Goal: Find specific page/section: Find specific page/section

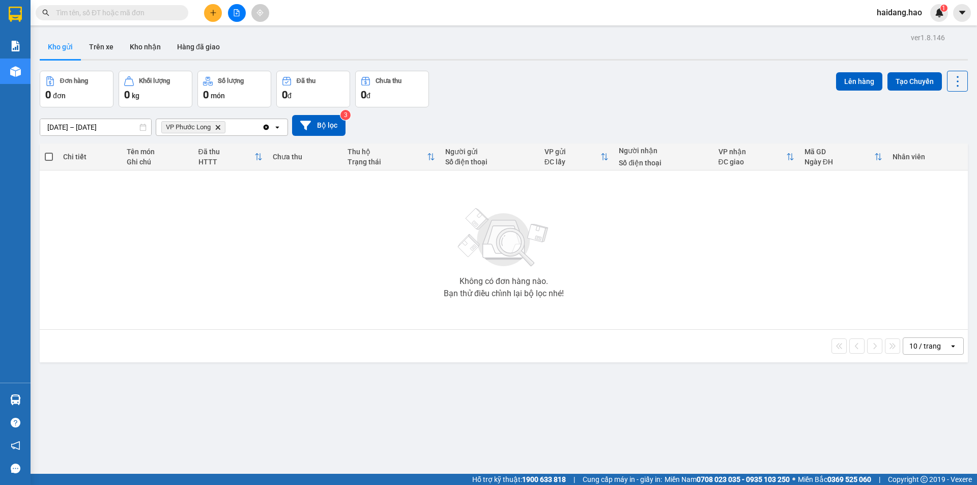
click at [88, 42] on button "Trên xe" at bounding box center [101, 47] width 41 height 24
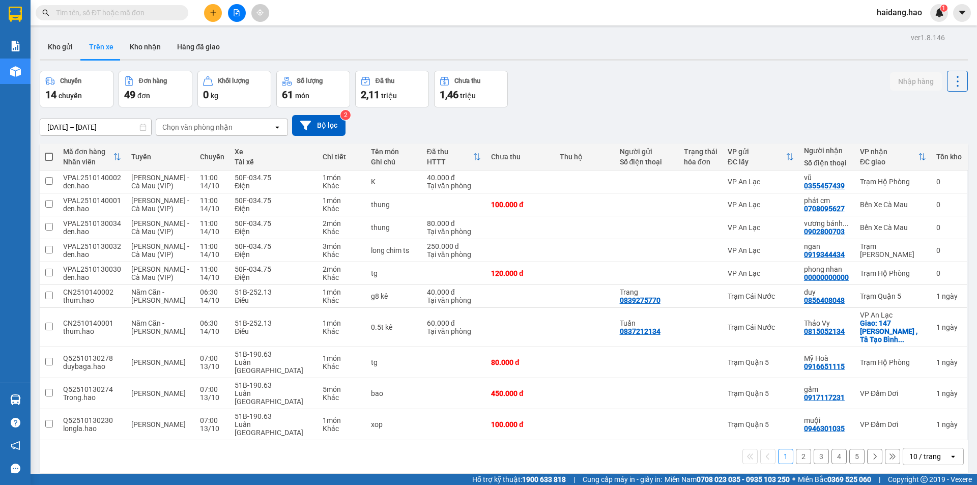
click at [235, 137] on div "[DATE] – [DATE] Press the down arrow key to interact with the calendar and sele…" at bounding box center [504, 125] width 929 height 36
click at [240, 128] on div "Chọn văn phòng nhận" at bounding box center [214, 127] width 117 height 16
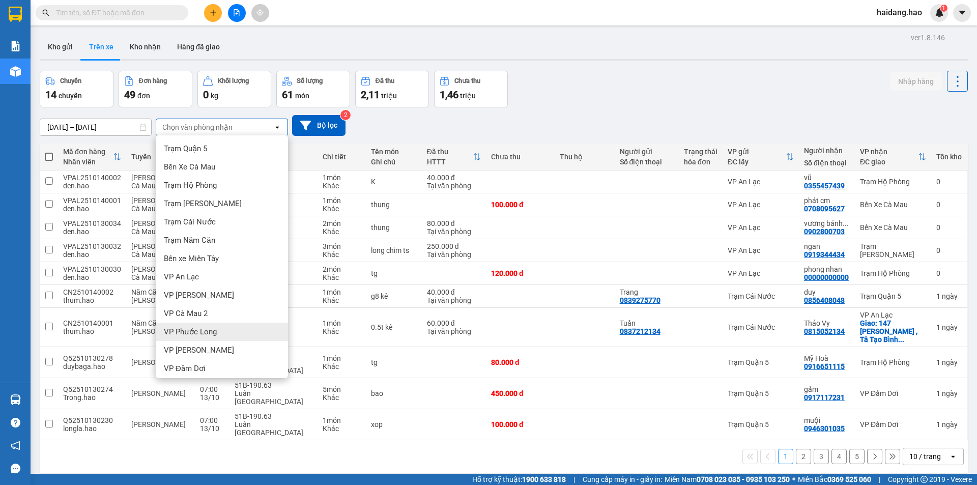
click at [202, 328] on span "VP Phước Long" at bounding box center [190, 332] width 53 height 10
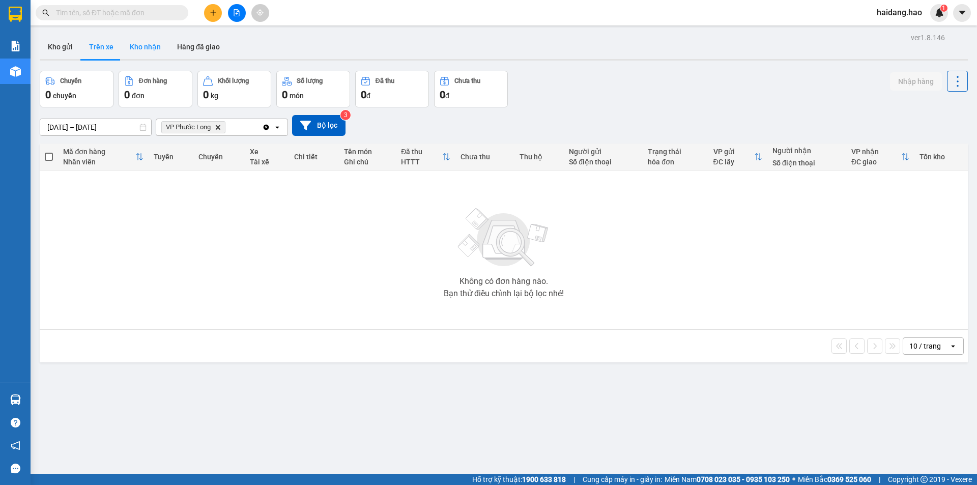
click at [141, 43] on button "Kho nhận" at bounding box center [145, 47] width 47 height 24
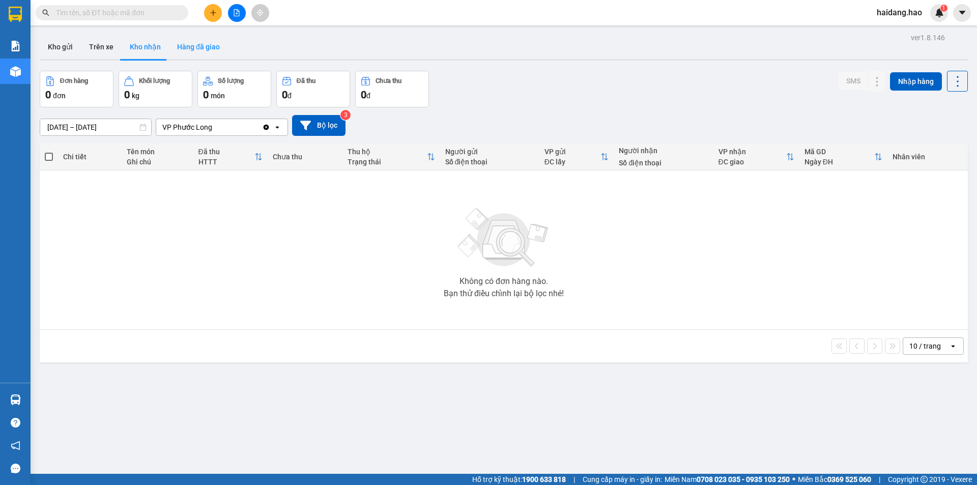
click at [209, 43] on button "Hàng đã giao" at bounding box center [198, 47] width 59 height 24
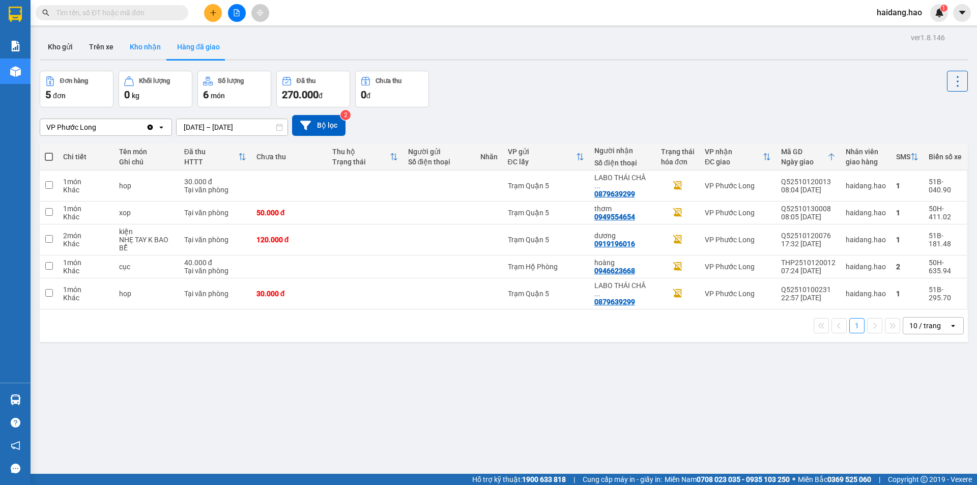
click at [133, 48] on button "Kho nhận" at bounding box center [145, 47] width 47 height 24
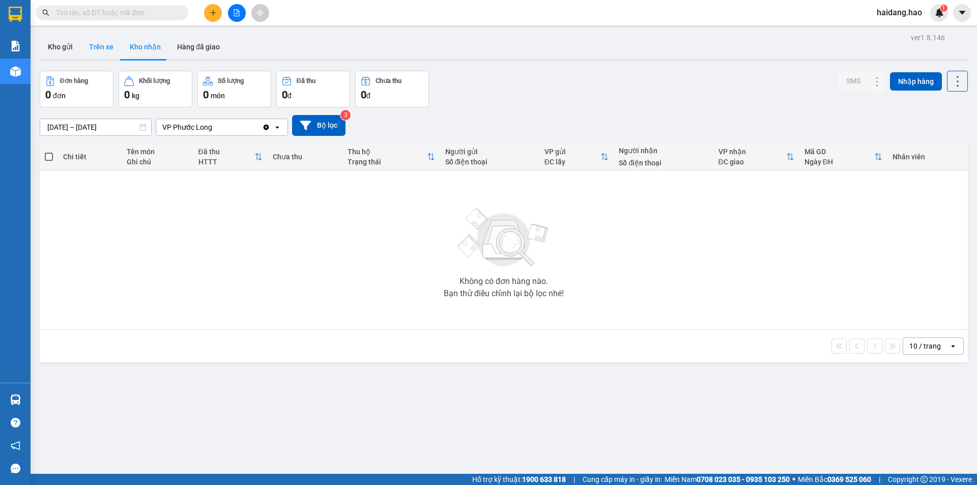
click at [83, 45] on button "Trên xe" at bounding box center [101, 47] width 41 height 24
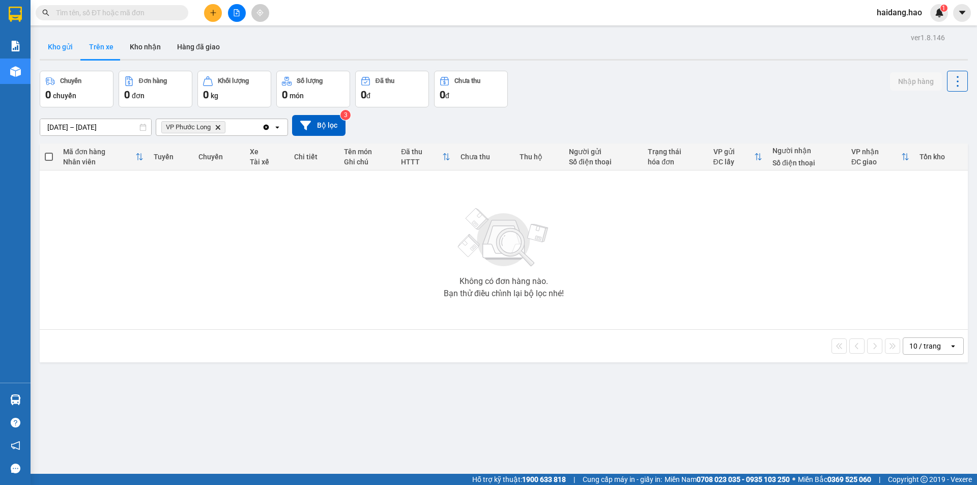
click at [60, 46] on button "Kho gửi" at bounding box center [60, 47] width 41 height 24
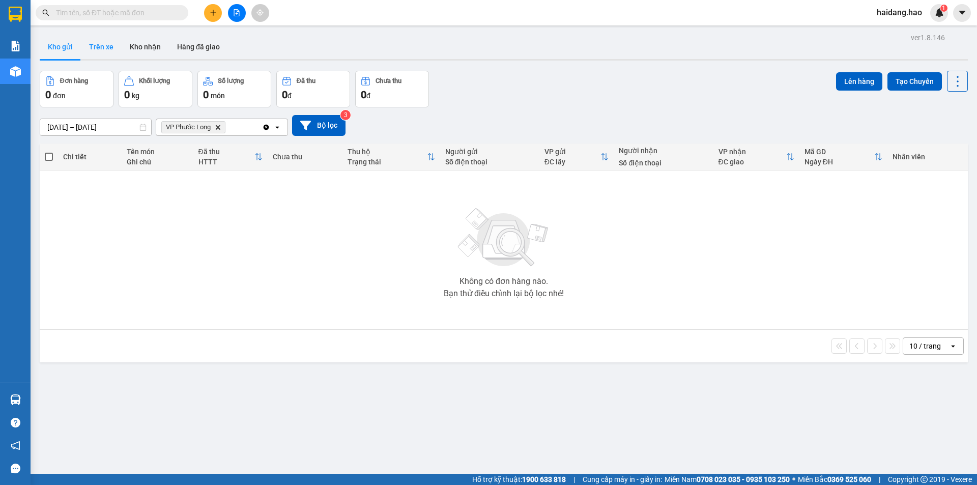
click at [103, 46] on button "Trên xe" at bounding box center [101, 47] width 41 height 24
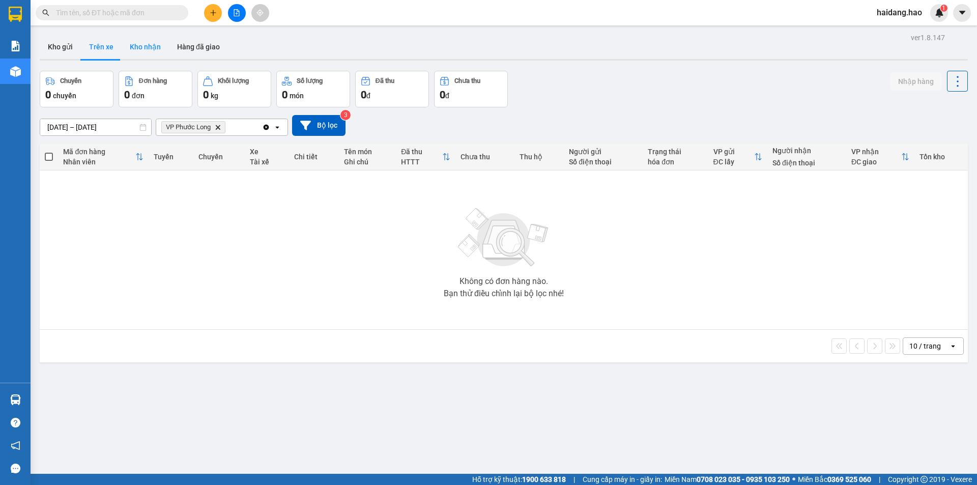
click at [151, 47] on button "Kho nhận" at bounding box center [145, 47] width 47 height 24
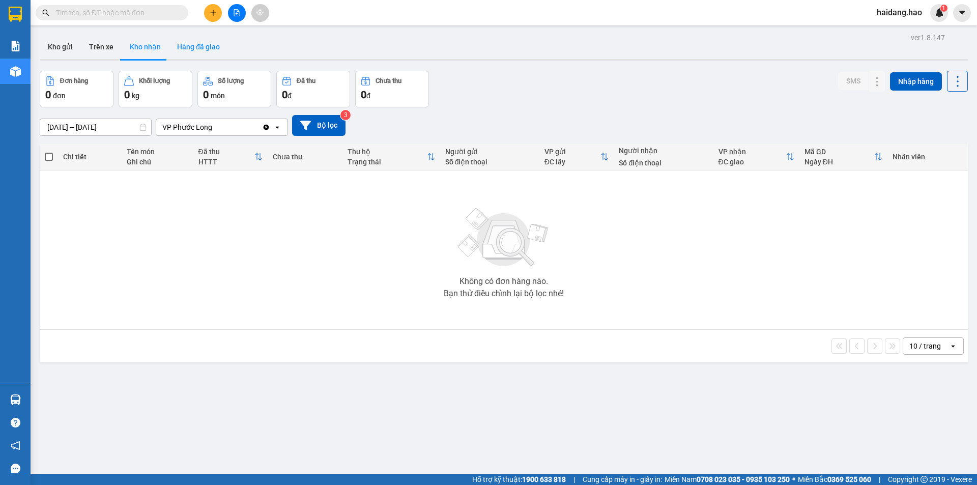
click at [183, 47] on button "Hàng đã giao" at bounding box center [198, 47] width 59 height 24
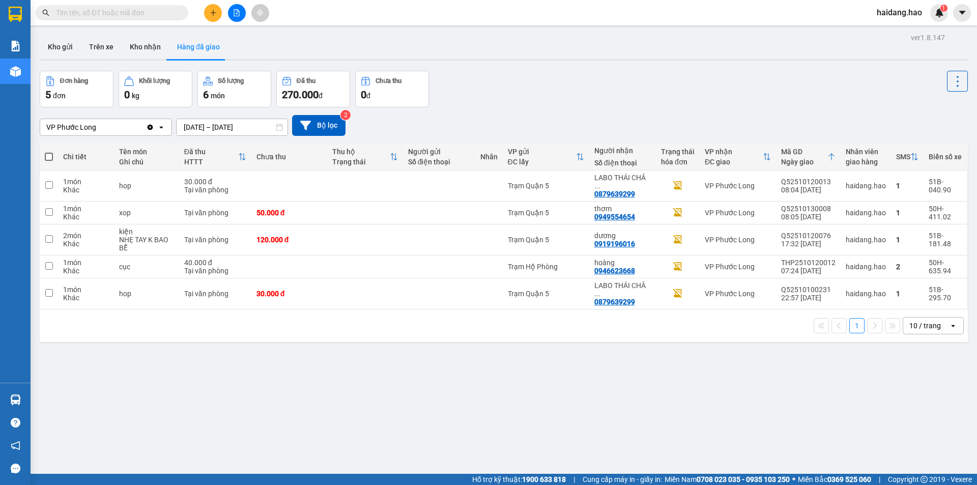
click at [169, 35] on button "Hàng đã giao" at bounding box center [198, 47] width 59 height 24
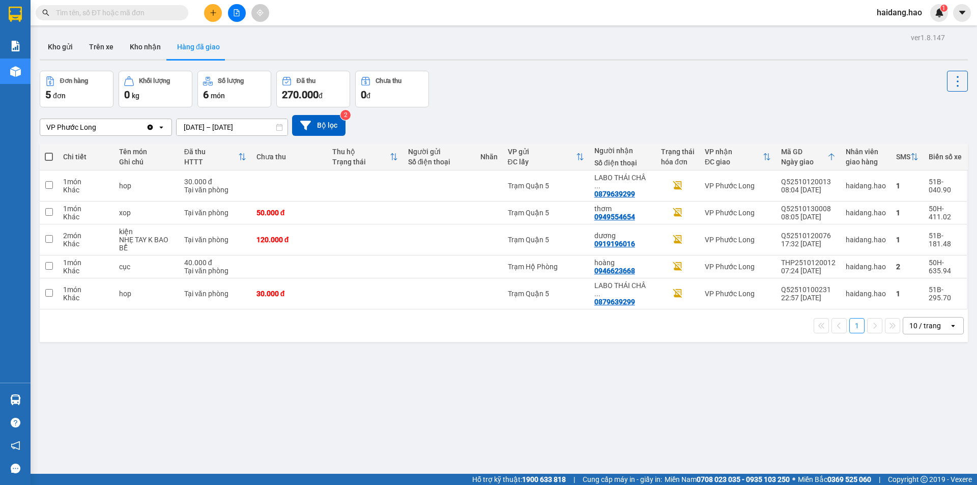
click at [169, 35] on button "Hàng đã giao" at bounding box center [198, 47] width 59 height 24
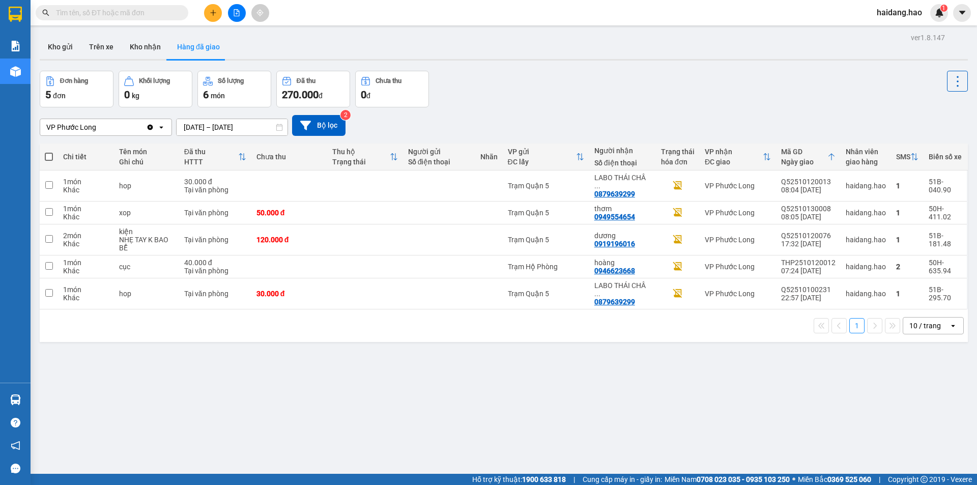
click at [169, 35] on button "Hàng đã giao" at bounding box center [198, 47] width 59 height 24
click at [114, 45] on button "Trên xe" at bounding box center [101, 47] width 41 height 24
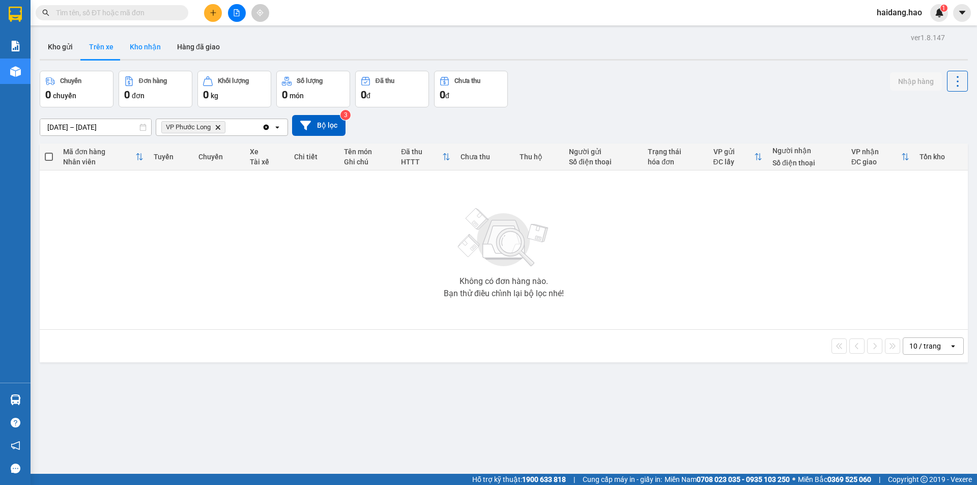
click at [130, 45] on button "Kho nhận" at bounding box center [145, 47] width 47 height 24
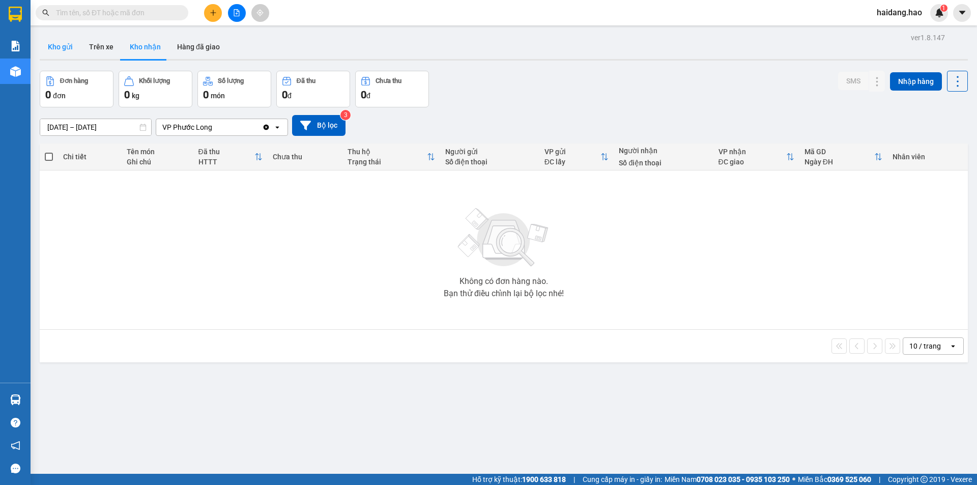
click at [52, 45] on button "Kho gửi" at bounding box center [60, 47] width 41 height 24
click at [101, 41] on button "Trên xe" at bounding box center [101, 47] width 41 height 24
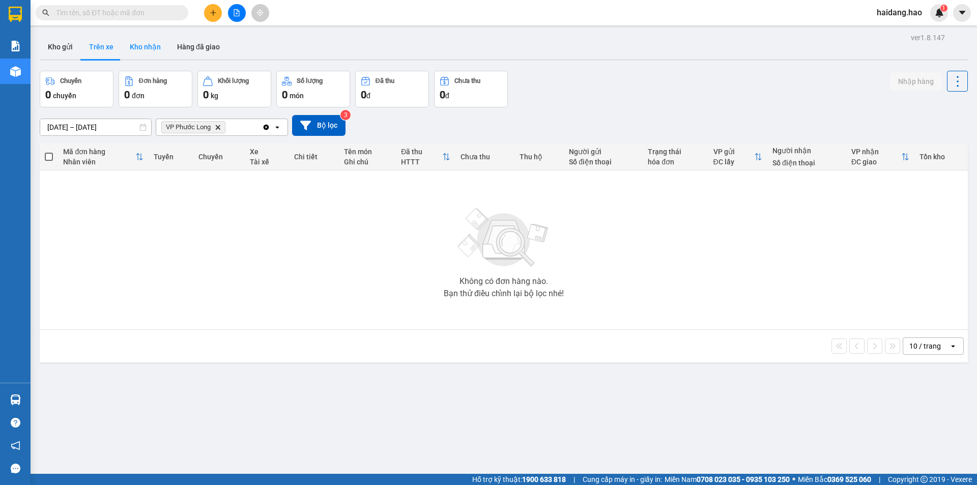
click at [151, 53] on button "Kho nhận" at bounding box center [145, 47] width 47 height 24
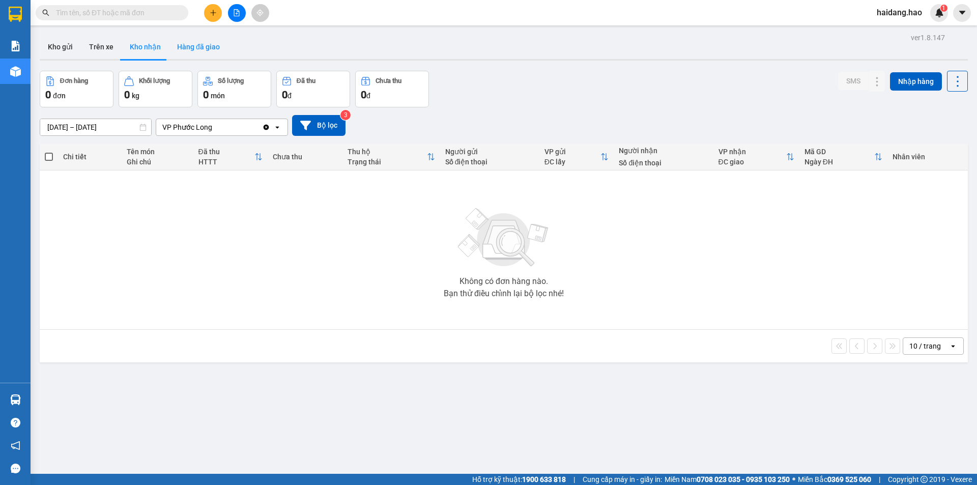
click at [193, 45] on button "Hàng đã giao" at bounding box center [198, 47] width 59 height 24
